Goal: Transaction & Acquisition: Purchase product/service

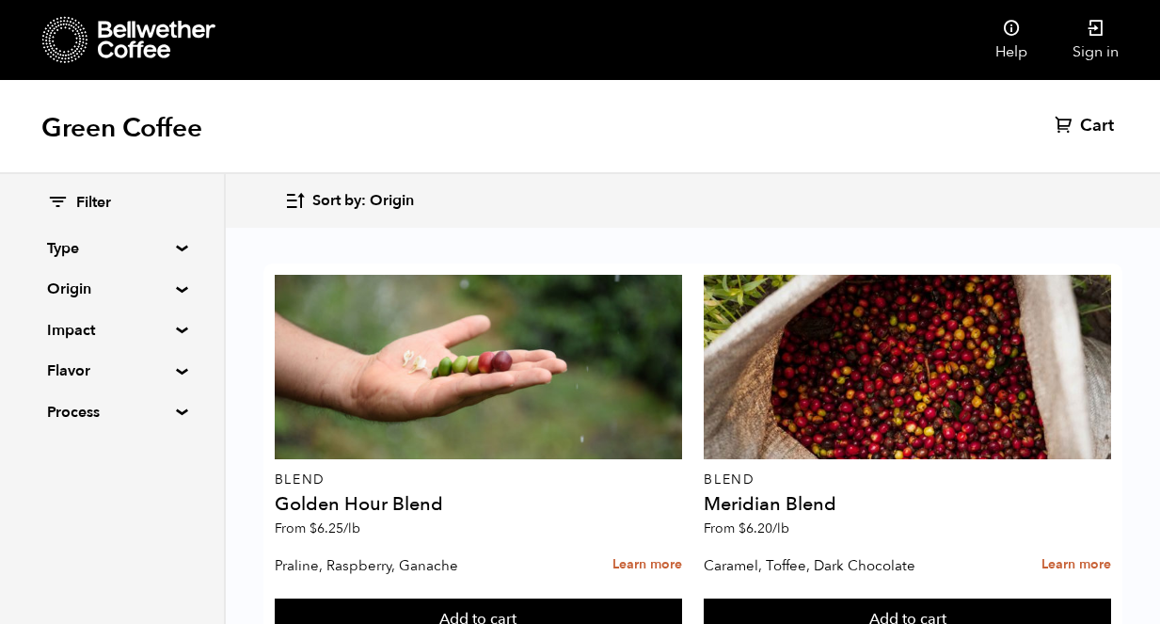
click at [156, 21] on icon at bounding box center [157, 40] width 118 height 38
click at [87, 200] on span "Filter" at bounding box center [93, 203] width 35 height 21
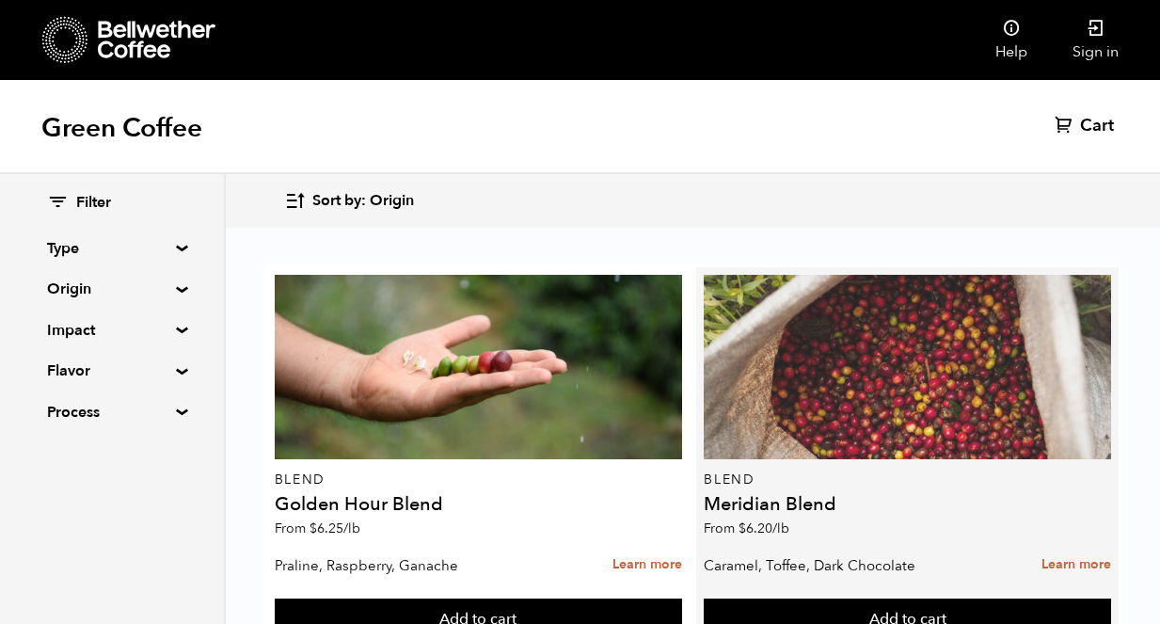
scroll to position [0, 0]
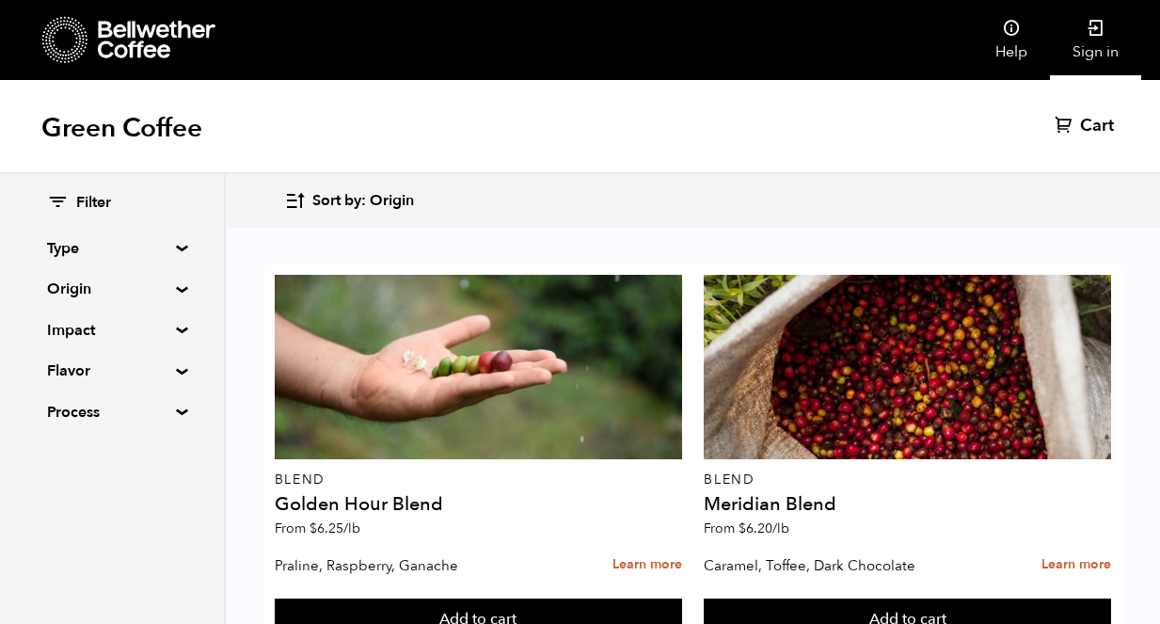
click at [1080, 27] on link "Sign in" at bounding box center [1095, 40] width 91 height 80
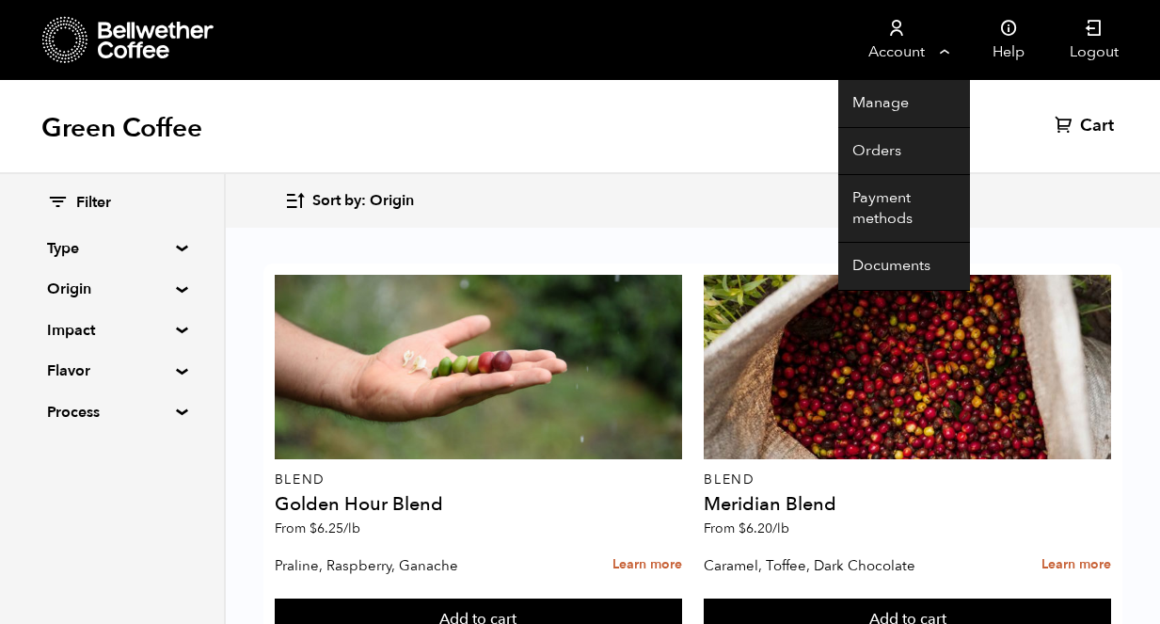
click at [943, 52] on link "Account" at bounding box center [897, 40] width 116 height 80
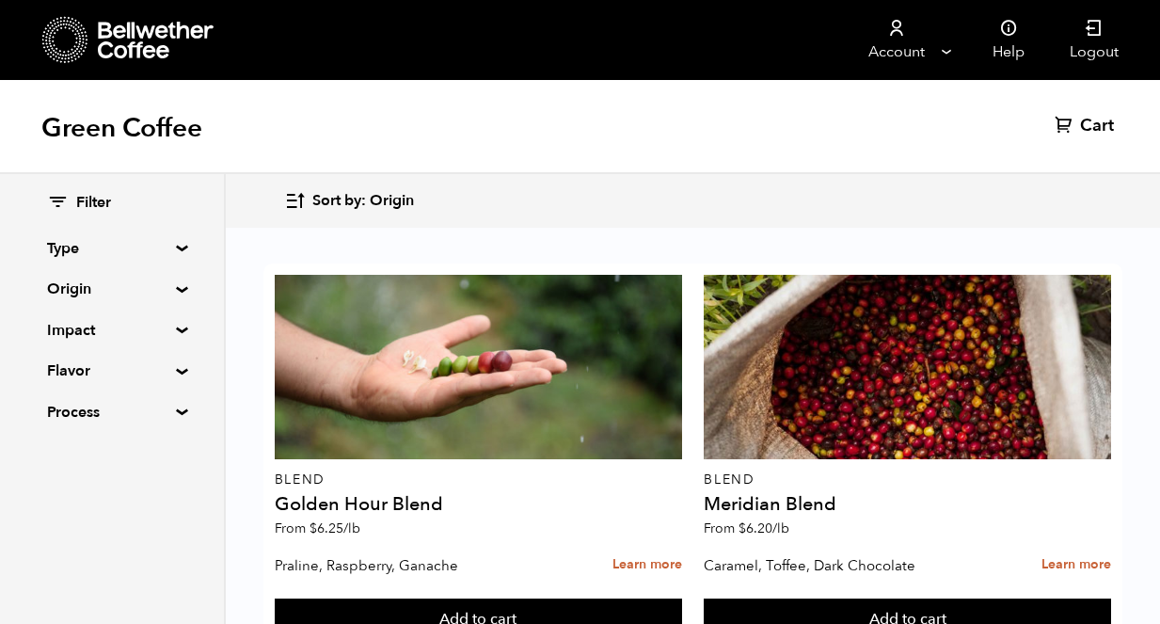
scroll to position [282, 0]
click at [175, 405] on div "Filter Type Blend Single Origin Decaf Seasonal Year Round Origin Blend Brazil B…" at bounding box center [112, 308] width 224 height 268
click at [173, 410] on summary "Process" at bounding box center [112, 412] width 130 height 23
click at [173, 408] on summary "Process" at bounding box center [112, 412] width 131 height 23
click at [173, 360] on div "Filter Type Blend Single Origin Decaf Seasonal Year Round Origin Blend Brazil B…" at bounding box center [112, 308] width 224 height 268
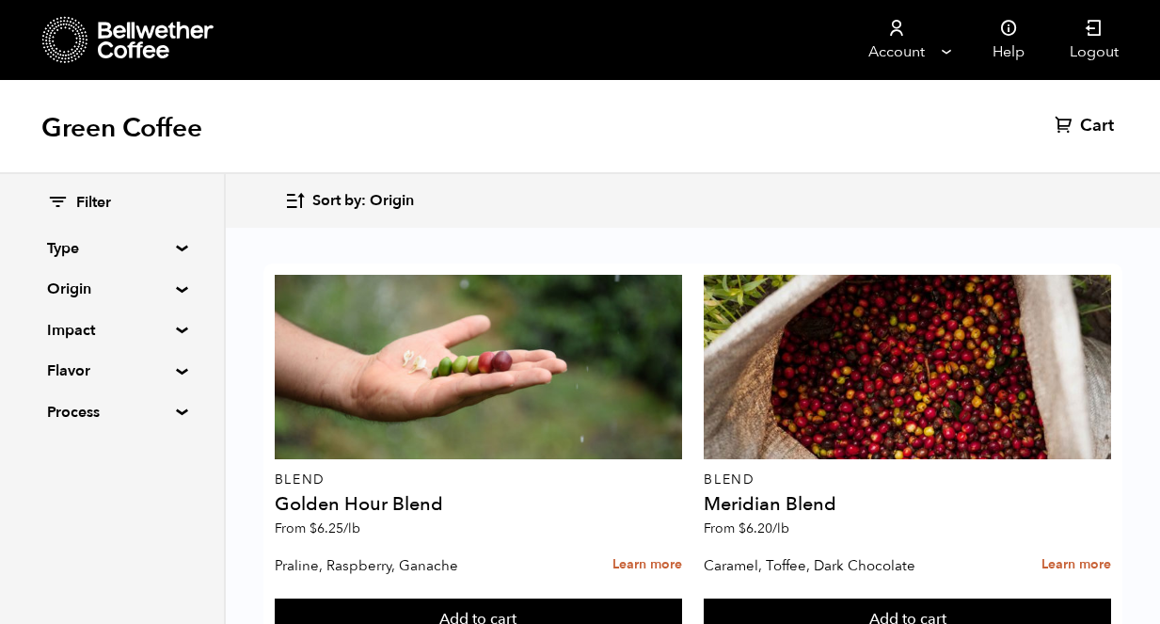
click at [176, 366] on div "Filter Type Blend Single Origin Decaf Seasonal Year Round Origin Blend Brazil B…" at bounding box center [112, 308] width 224 height 268
click at [171, 367] on summary "Flavor" at bounding box center [112, 371] width 130 height 23
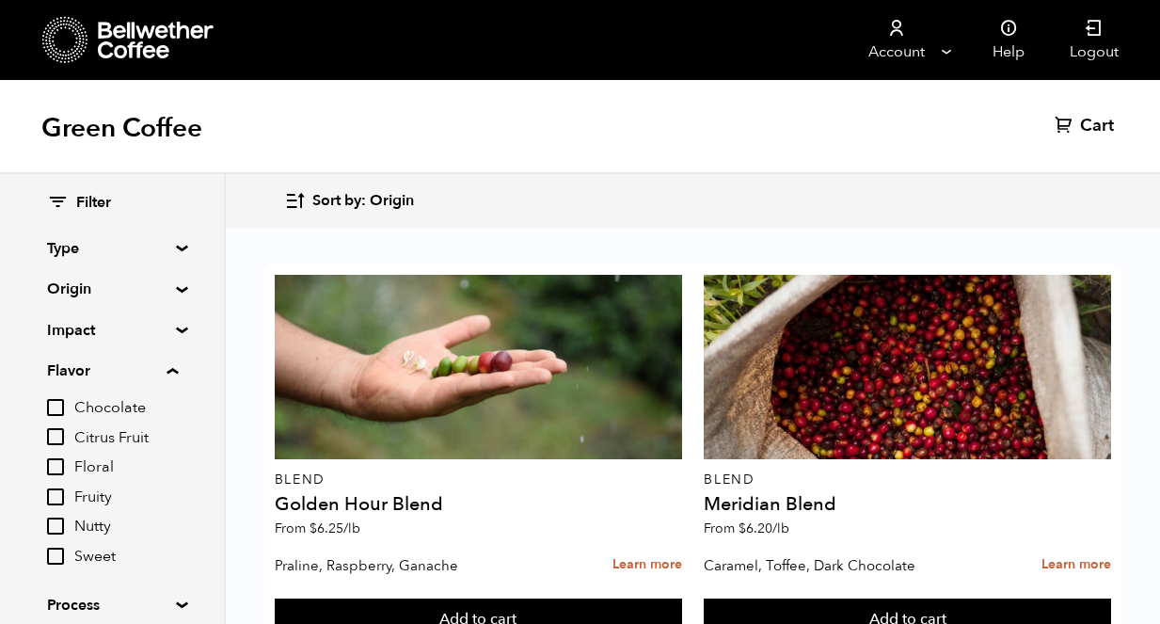
click at [177, 296] on div "Filter Type Blend Single Origin Decaf Seasonal Year Round Origin Blend Brazil B…" at bounding box center [112, 404] width 224 height 460
click at [174, 286] on summary "Origin" at bounding box center [112, 289] width 130 height 23
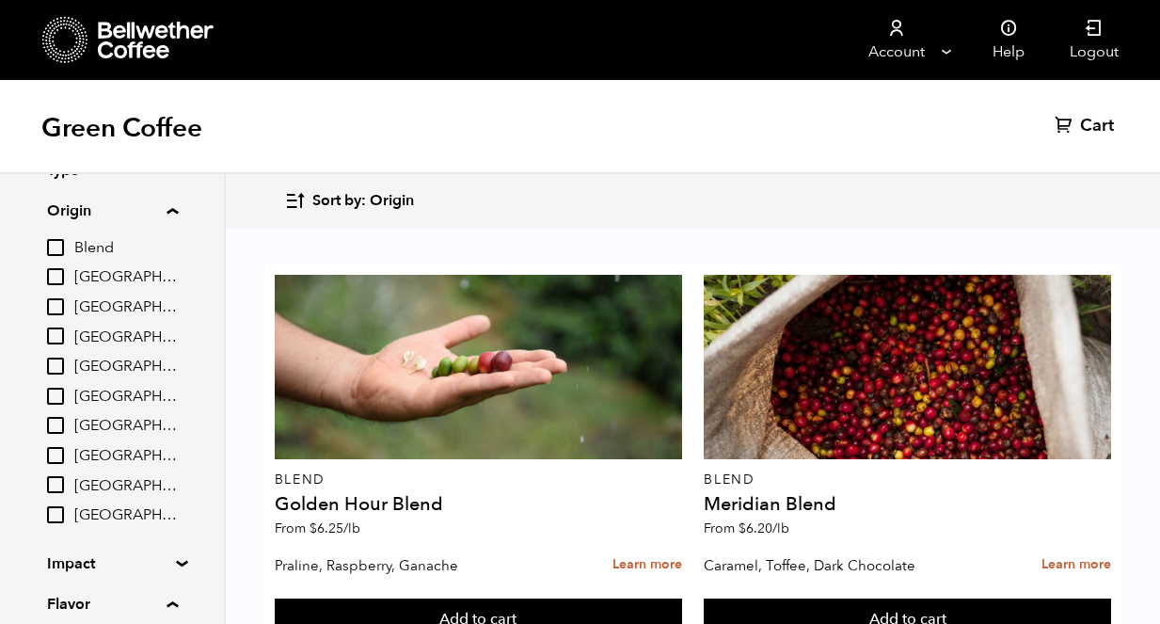
scroll to position [94, 0]
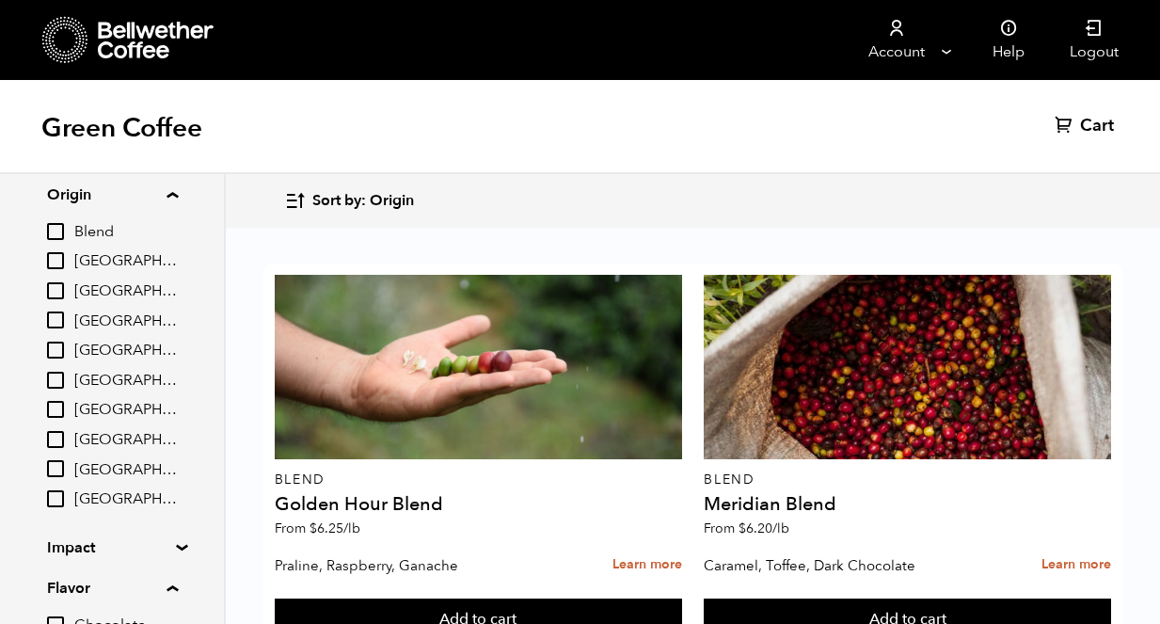
click at [122, 413] on span "Guatemala" at bounding box center [126, 410] width 104 height 21
click at [0, 0] on input "Guatemala" at bounding box center [0, 0] width 0 height 0
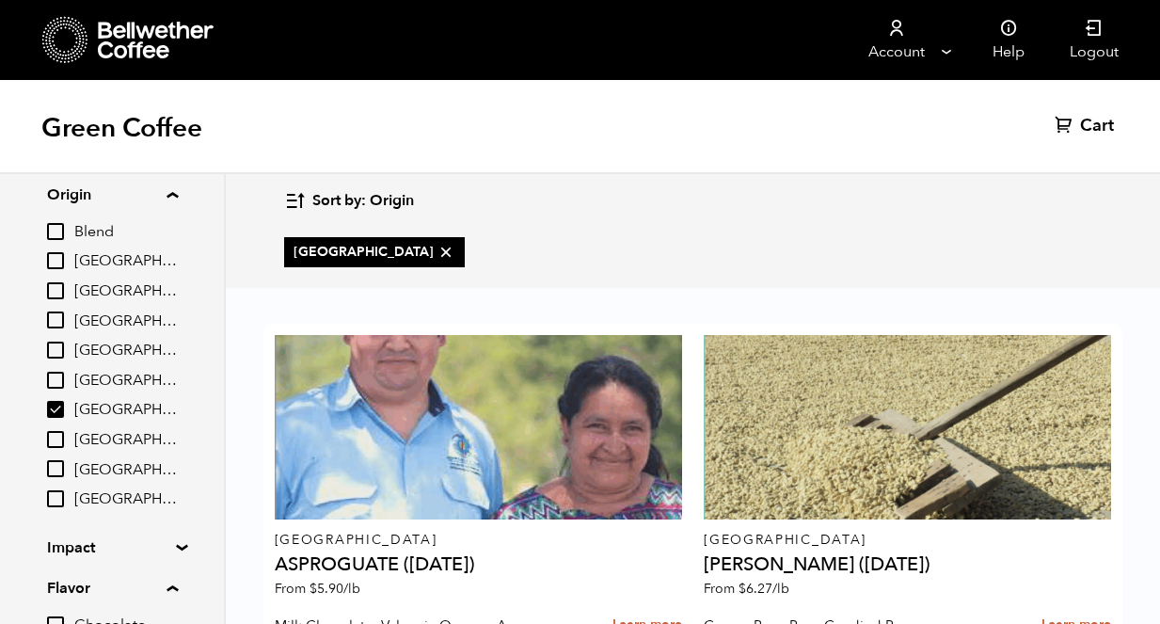
scroll to position [136, 0]
click at [124, 412] on span "Guatemala" at bounding box center [126, 410] width 104 height 21
click at [0, 0] on input "Guatemala" at bounding box center [0, 0] width 0 height 0
checkbox input "false"
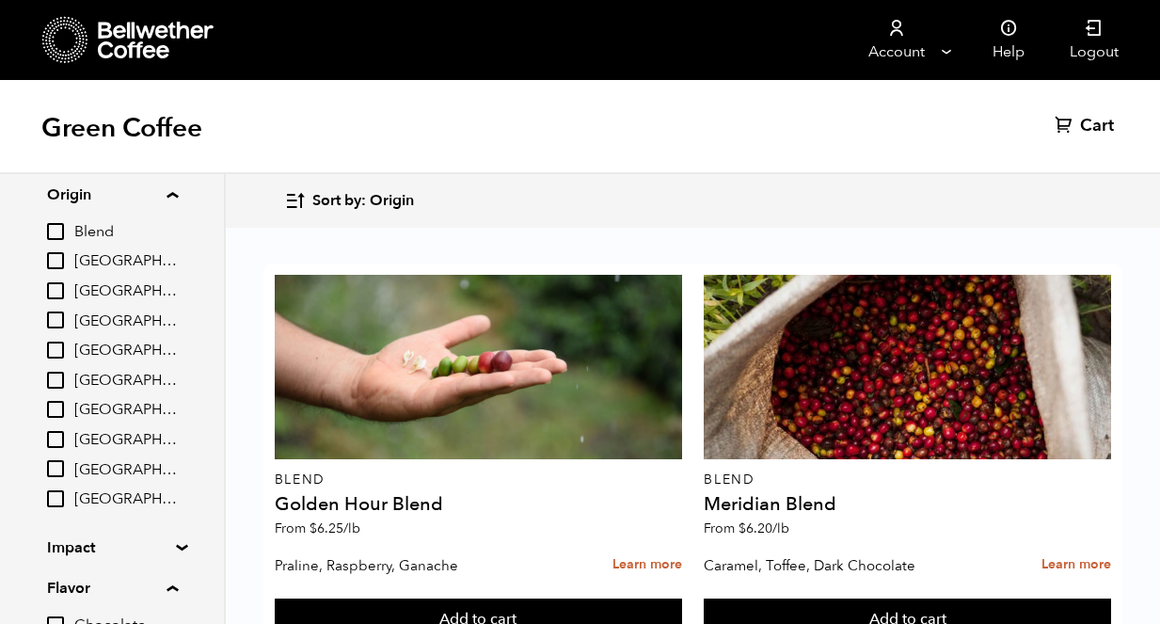
scroll to position [282, 0]
click at [56, 260] on input "[GEOGRAPHIC_DATA]" at bounding box center [55, 260] width 17 height 17
checkbox input "true"
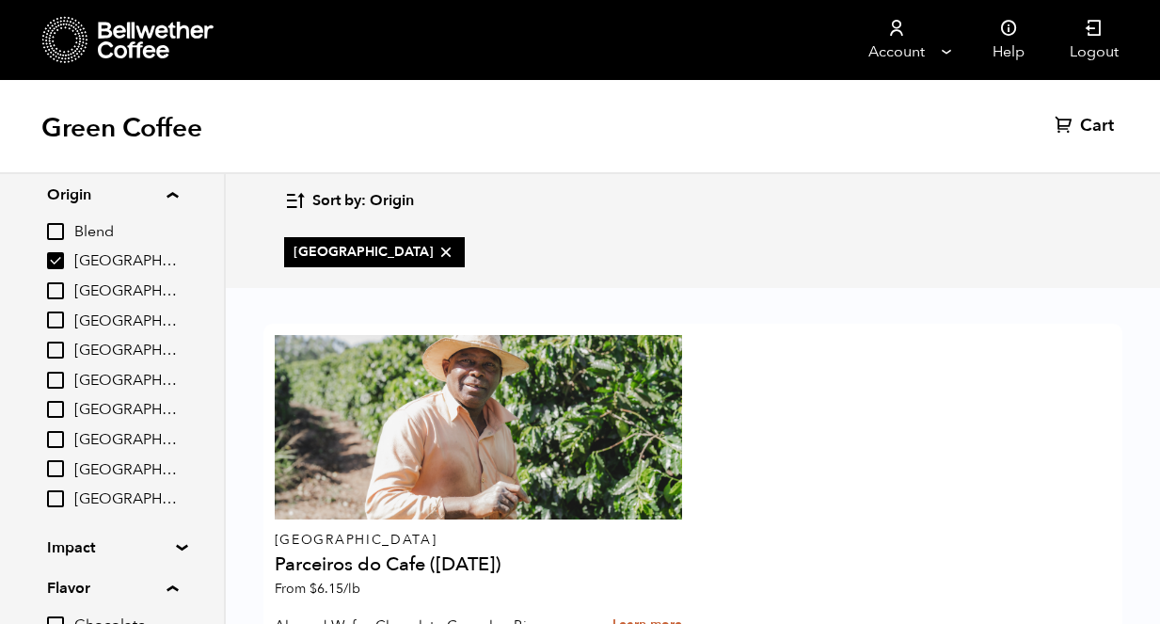
scroll to position [136, 0]
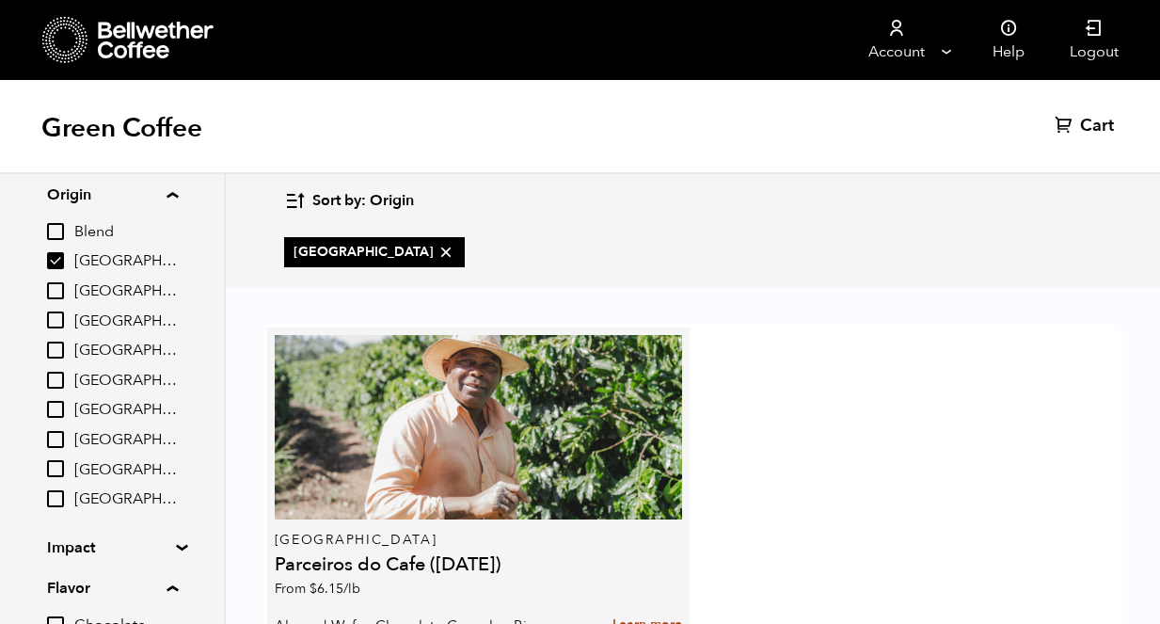
click at [655, 605] on link "Learn more" at bounding box center [648, 625] width 70 height 40
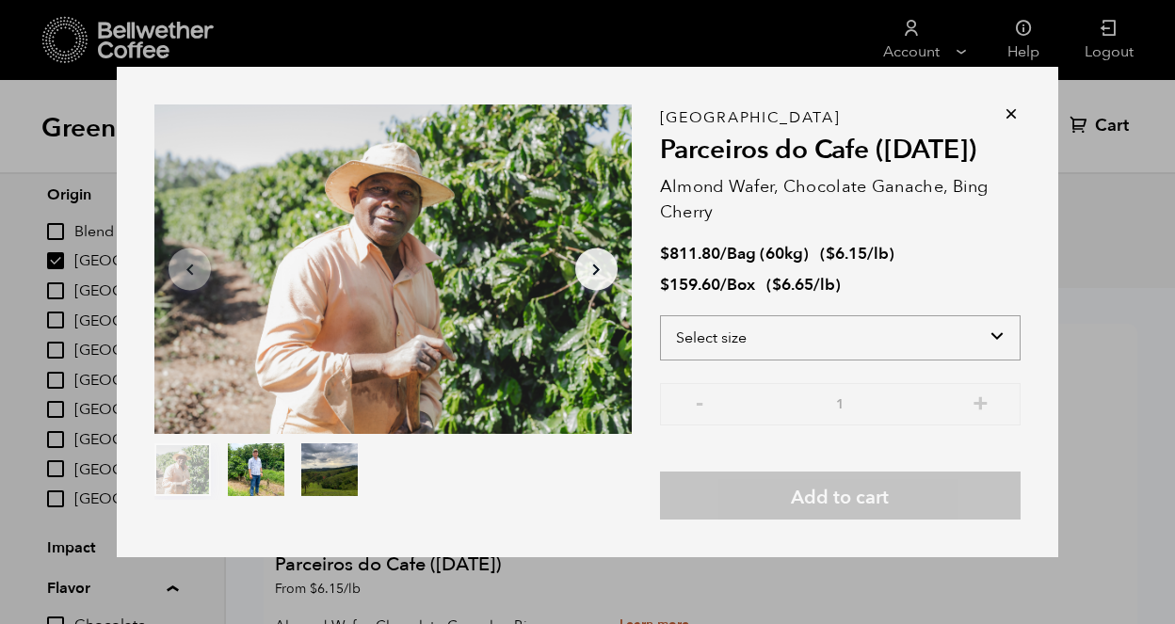
click at [848, 332] on select "Select size Bag (60kg) (132 lbs) Box (24 lbs)" at bounding box center [840, 337] width 360 height 45
click at [829, 288] on span "/lb" at bounding box center [824, 285] width 22 height 22
click at [823, 337] on select "Select size Bag (60kg) (132 lbs) Box (24 lbs)" at bounding box center [840, 337] width 360 height 45
select select "box"
click at [660, 315] on select "Select size Bag (60kg) (132 lbs) Box (24 lbs)" at bounding box center [840, 337] width 360 height 45
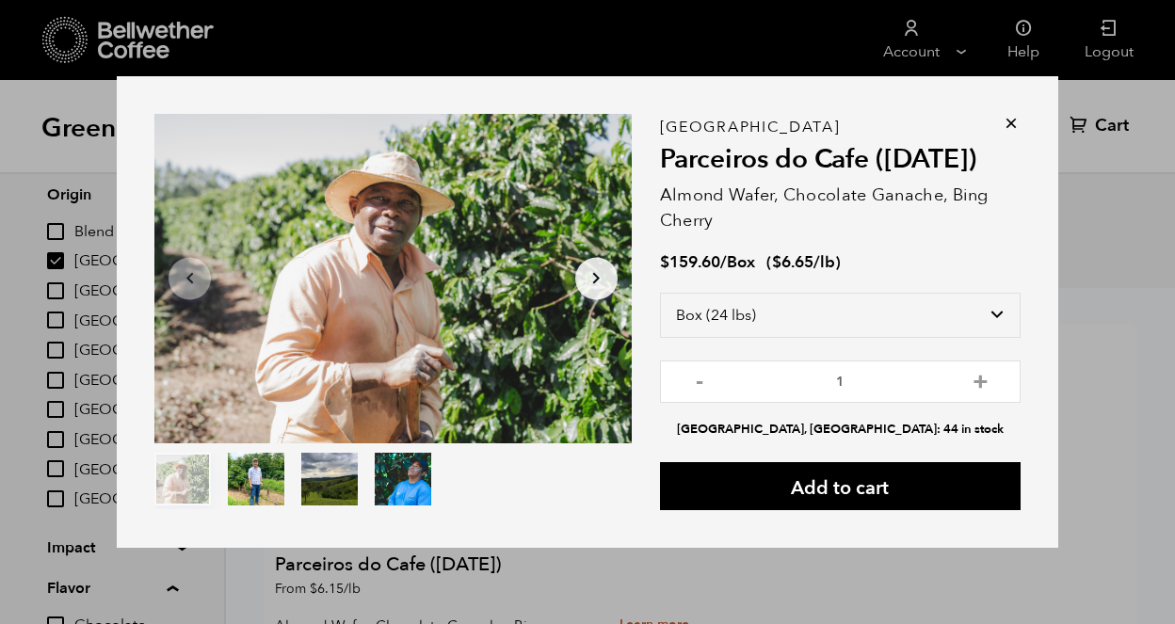
drag, startPoint x: 931, startPoint y: 438, endPoint x: 682, endPoint y: 453, distance: 248.9
click at [930, 440] on div "Brazil Parceiros do Cafe (APR 25) Almond Wafer, Chocolate Ganache, Bing Cherry …" at bounding box center [840, 319] width 360 height 384
click at [273, 476] on button "item 1" at bounding box center [256, 482] width 56 height 53
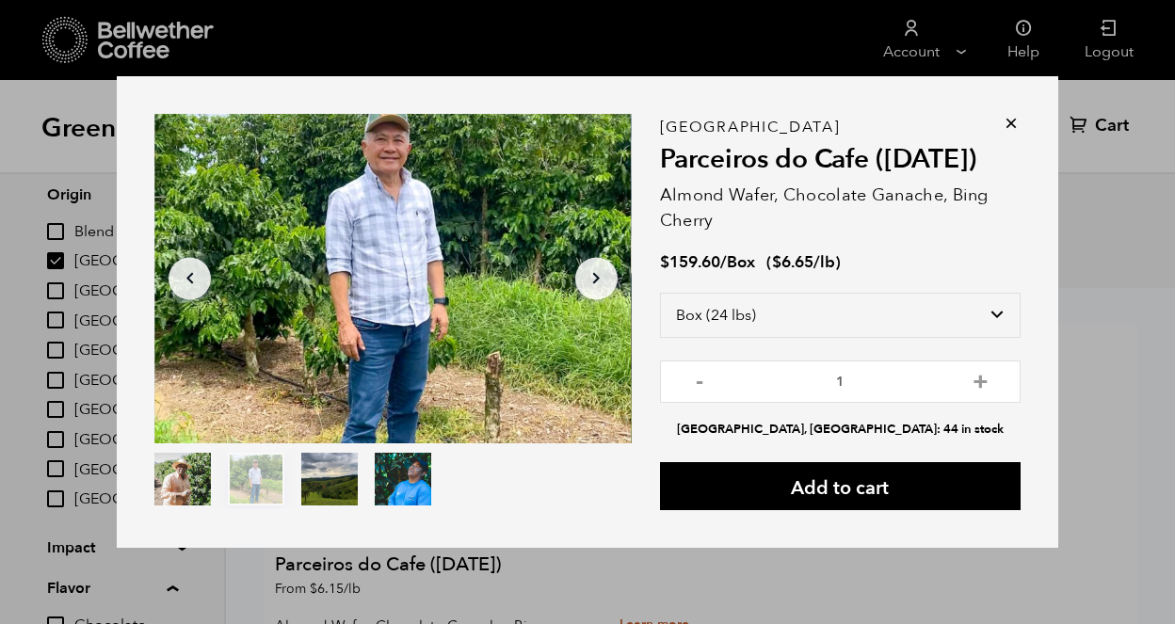
click at [305, 478] on button "item 2" at bounding box center [329, 482] width 56 height 53
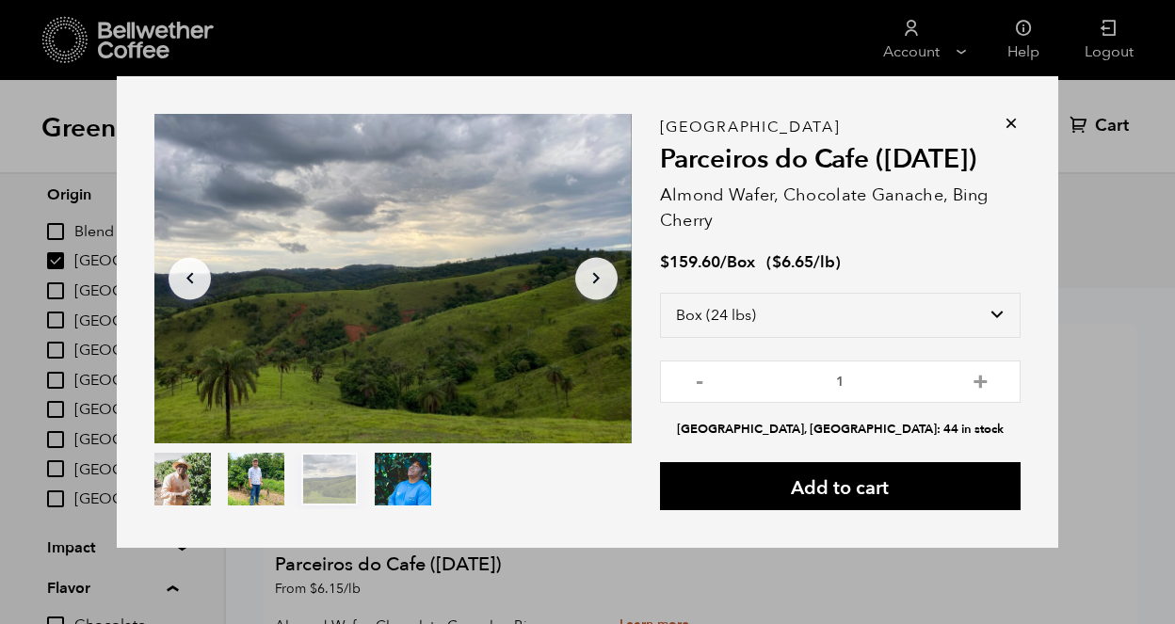
click at [387, 478] on button "item 3" at bounding box center [403, 482] width 56 height 53
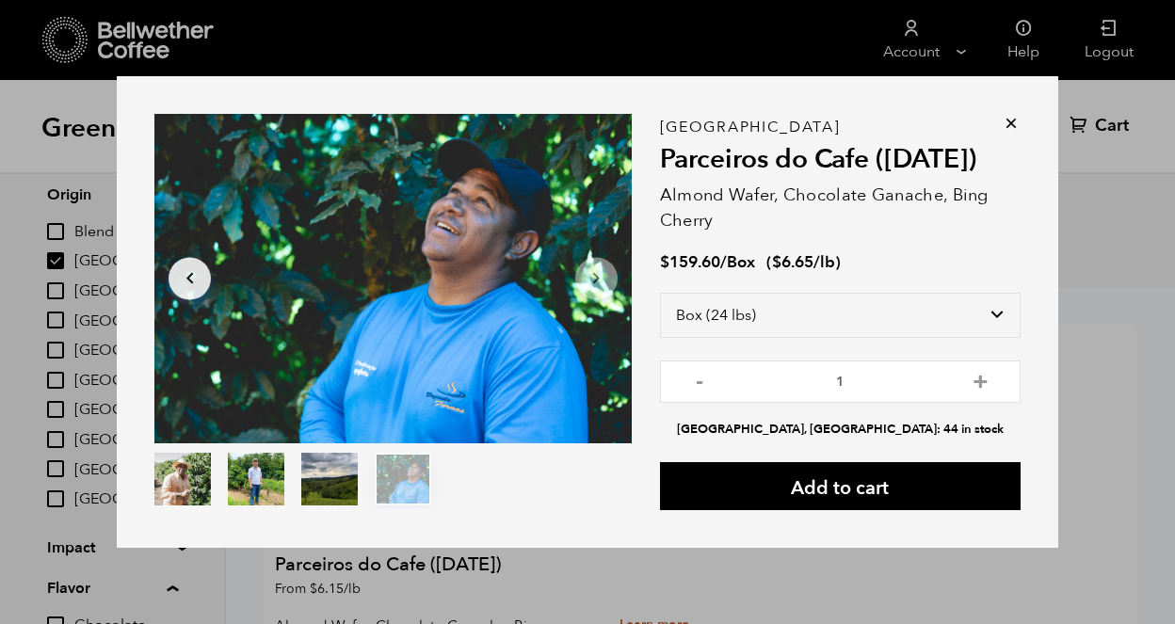
click at [1012, 117] on icon at bounding box center [1010, 123] width 19 height 19
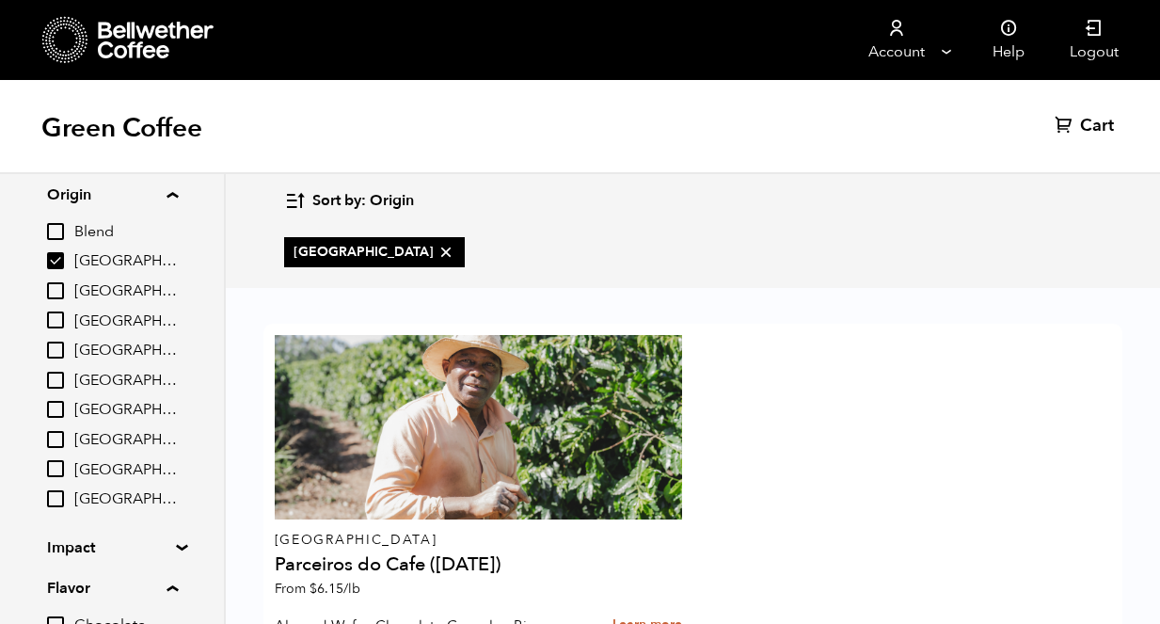
drag, startPoint x: 53, startPoint y: 259, endPoint x: 97, endPoint y: 230, distance: 53.0
click at [52, 260] on input "[GEOGRAPHIC_DATA]" at bounding box center [55, 260] width 17 height 17
checkbox input "false"
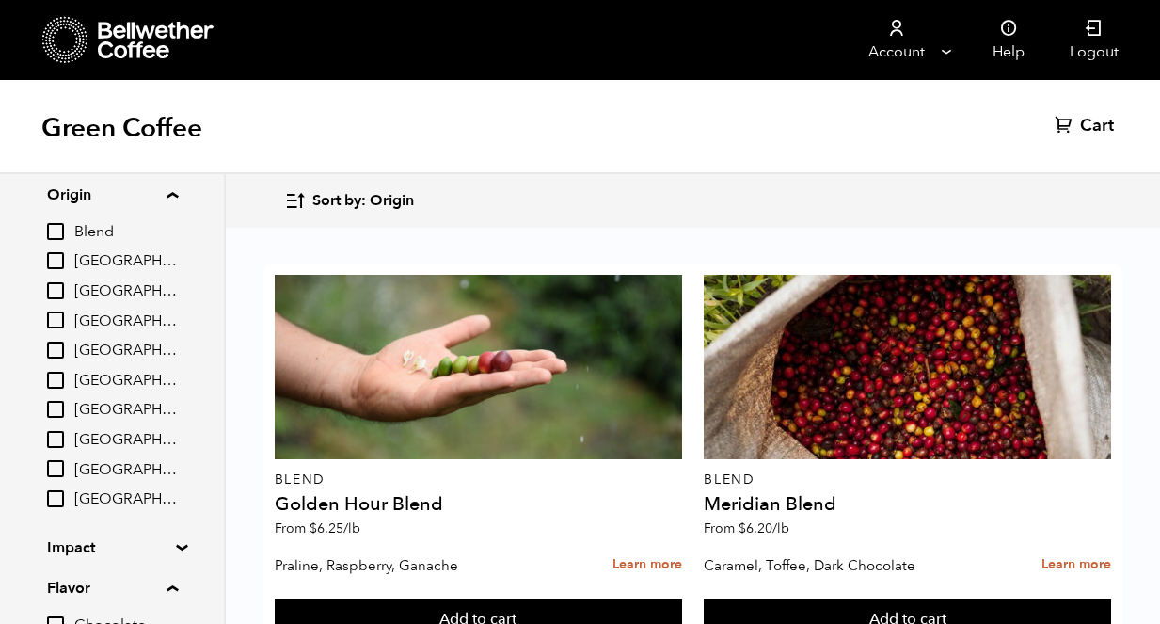
click at [136, 141] on h1 "Green Coffee" at bounding box center [121, 128] width 161 height 34
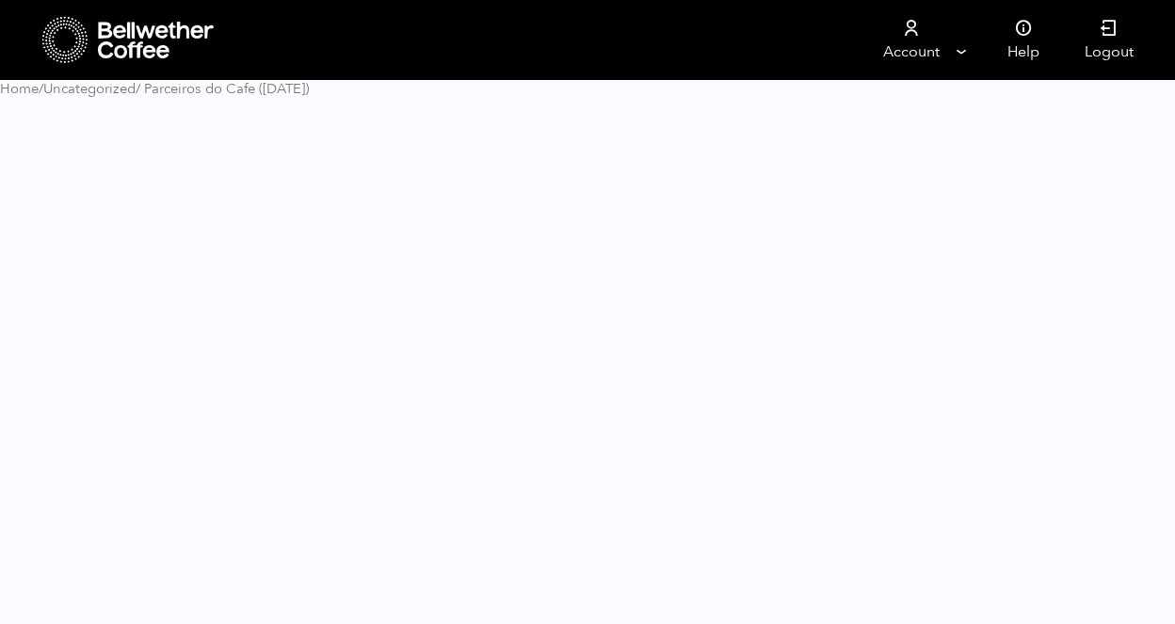
click at [66, 113] on html "Store Account Manage Orders Payment methods Documents" at bounding box center [587, 56] width 1175 height 113
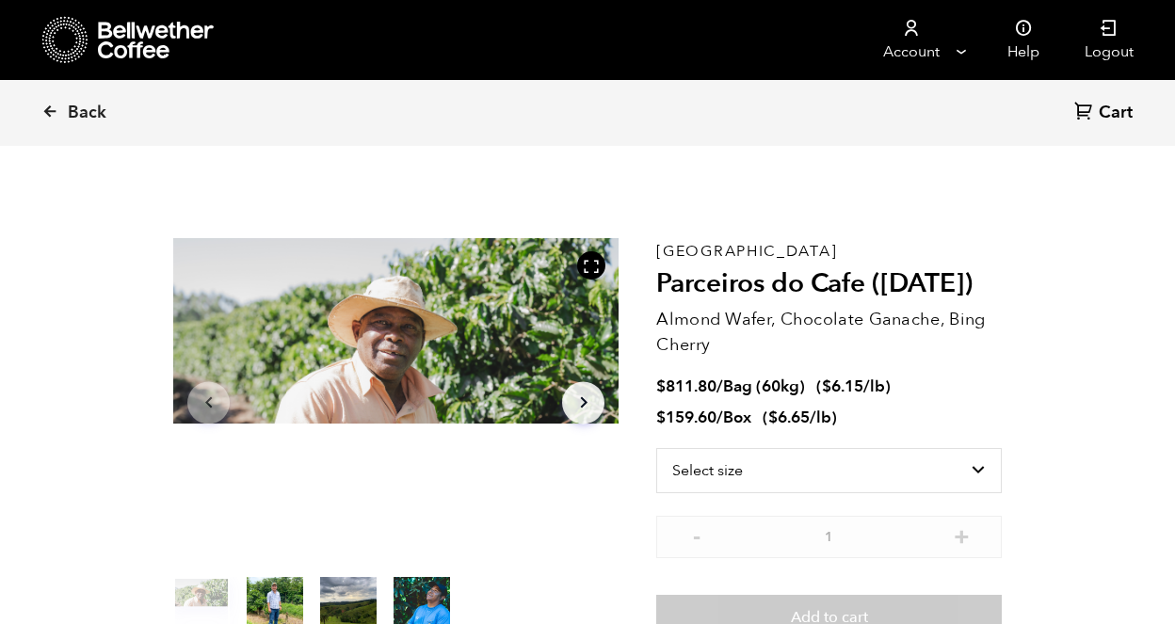
click at [135, 58] on div at bounding box center [128, 40] width 173 height 48
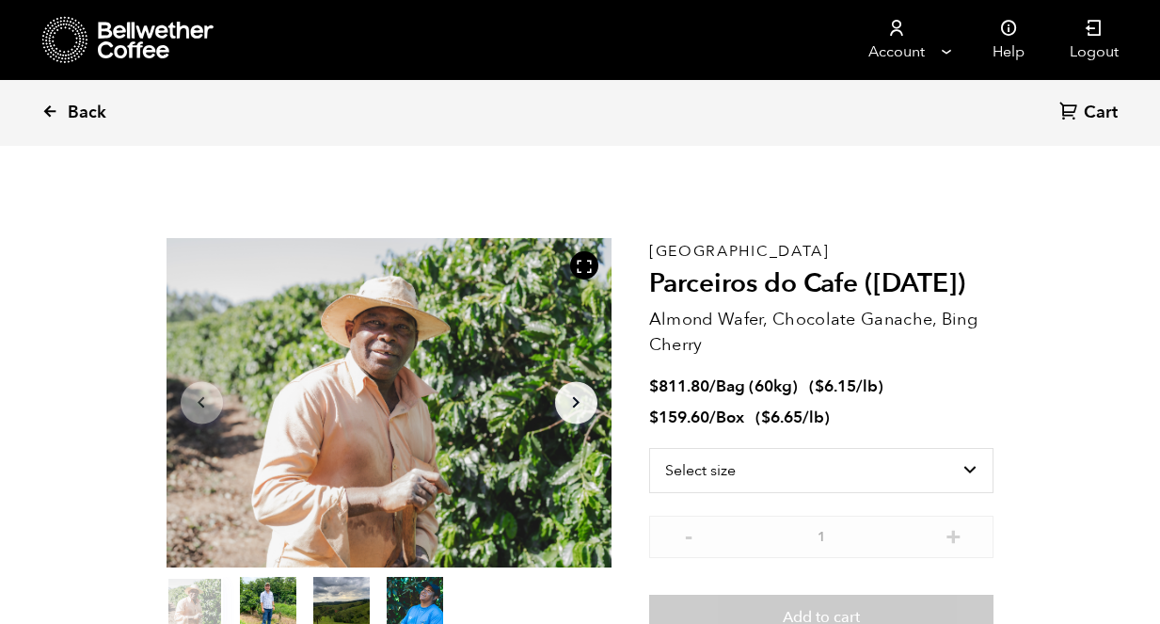
drag, startPoint x: 135, startPoint y: 58, endPoint x: 78, endPoint y: 111, distance: 77.2
click at [78, 111] on span "Back" at bounding box center [87, 113] width 39 height 23
